Goal: Task Accomplishment & Management: Manage account settings

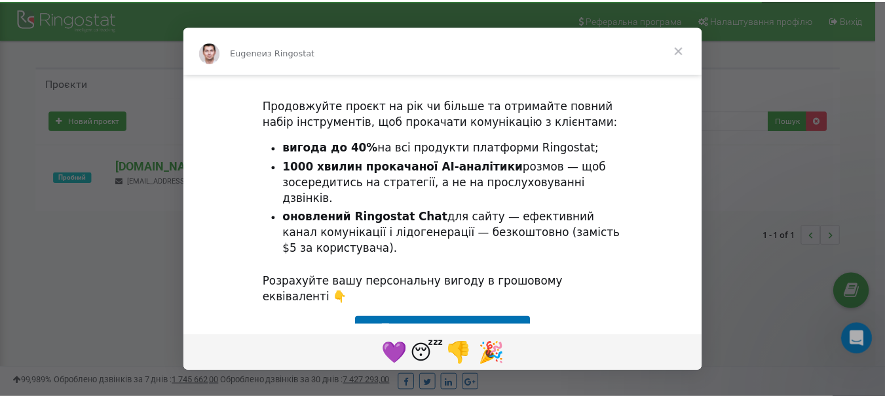
scroll to position [131, 0]
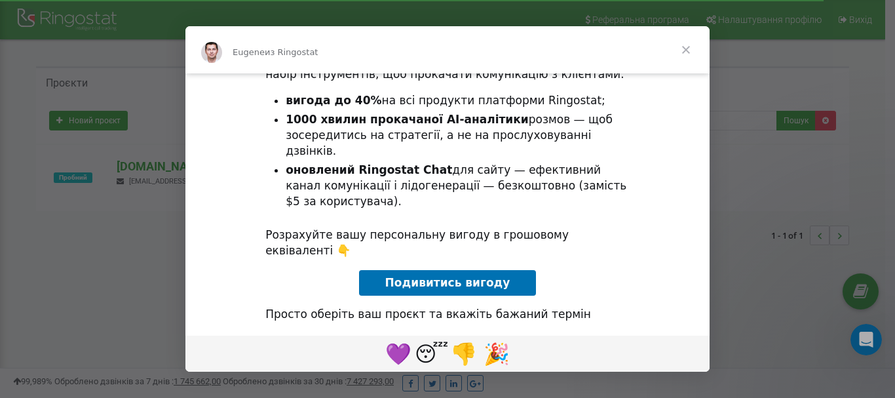
click at [692, 48] on span "Закрыть" at bounding box center [685, 49] width 47 height 47
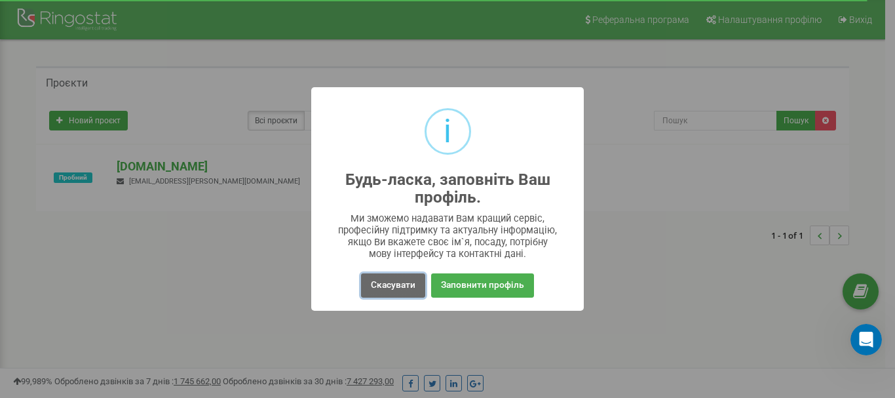
click at [415, 288] on button "Скасувати" at bounding box center [393, 285] width 64 height 24
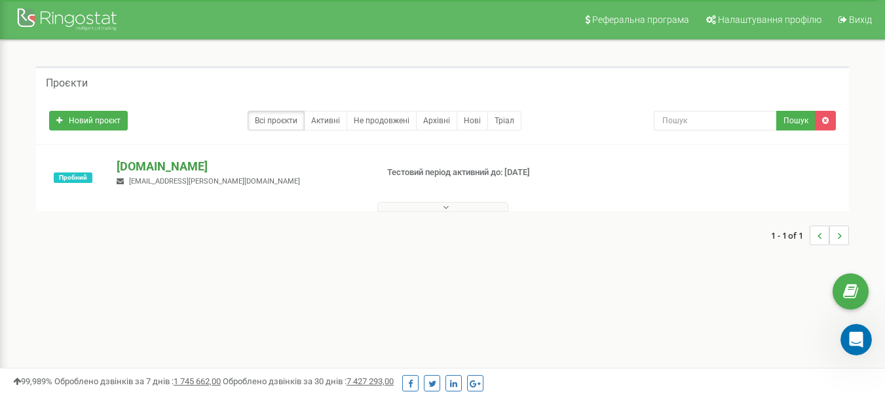
click at [136, 167] on p "[DOMAIN_NAME]" at bounding box center [241, 166] width 249 height 17
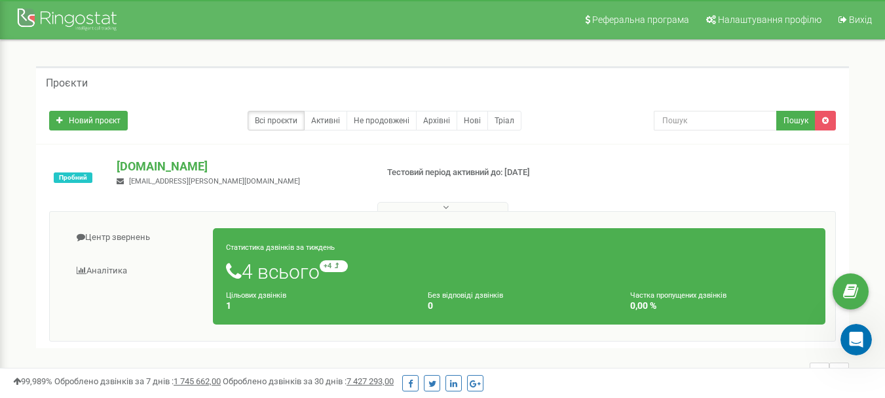
drag, startPoint x: 208, startPoint y: 1, endPoint x: 519, endPoint y: 95, distance: 325.2
click at [520, 95] on div "Проєкти" at bounding box center [442, 81] width 813 height 31
click at [315, 123] on link "Активні" at bounding box center [325, 121] width 43 height 20
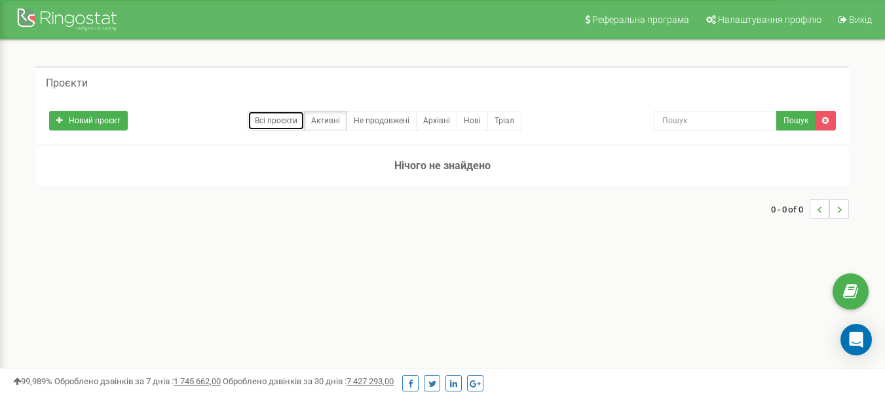
click at [282, 119] on link "Всі проєкти" at bounding box center [276, 121] width 57 height 20
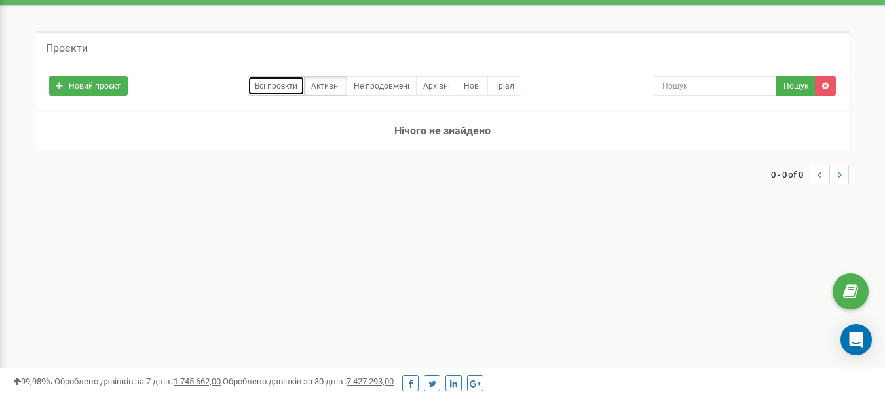
scroll to position [119, 0]
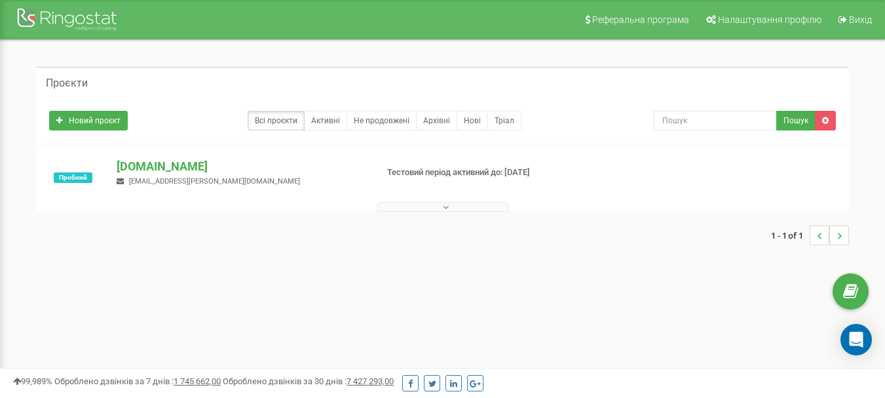
click at [596, 326] on div "Реферальна програма Налаштування профілю Вихід Проєкти Новий проєкт Всі проєкти…" at bounding box center [442, 393] width 885 height 786
click at [134, 166] on p "[DOMAIN_NAME]" at bounding box center [241, 166] width 249 height 17
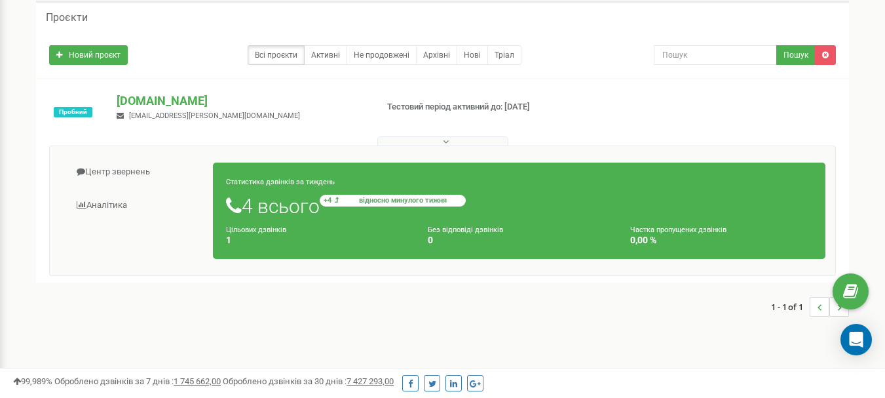
click at [343, 196] on small "+4 відносно минулого тижня" at bounding box center [393, 201] width 146 height 12
click at [341, 200] on small "+4 відносно минулого тижня" at bounding box center [393, 201] width 146 height 12
click at [339, 273] on div "Центр звернень Аналiтика Статистика дзвінків за тиждень 4 всього +4 відносно ми…" at bounding box center [442, 210] width 787 height 130
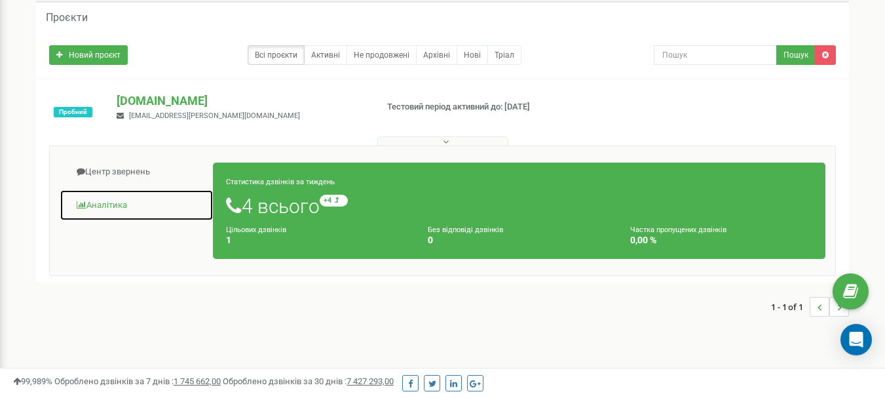
click at [134, 202] on link "Аналiтика" at bounding box center [137, 205] width 154 height 32
